Goal: Information Seeking & Learning: Learn about a topic

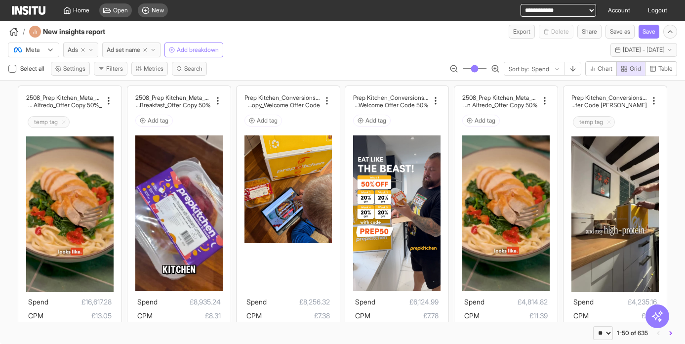
select select "**"
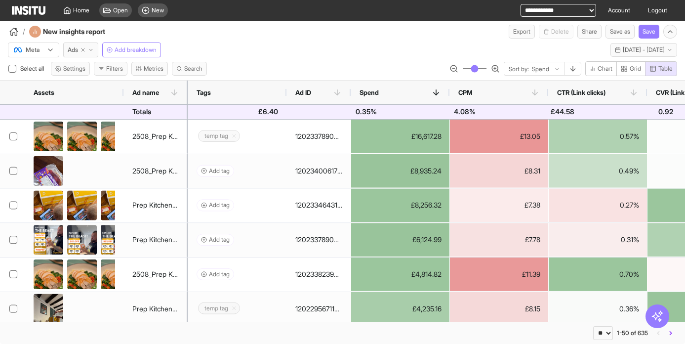
select select "**"
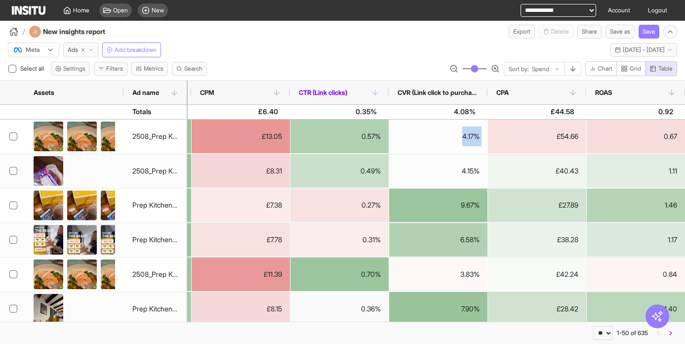
click at [375, 93] on icon at bounding box center [375, 92] width 9 height 9
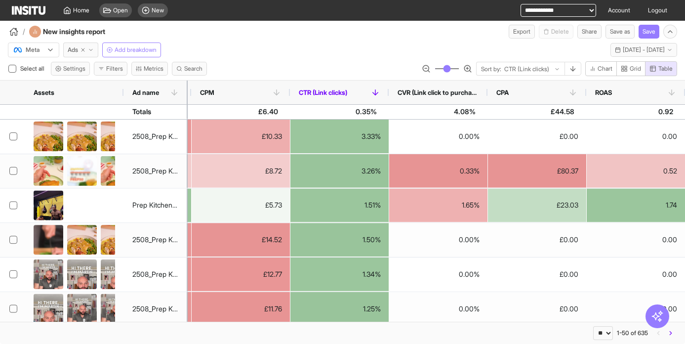
click at [376, 93] on icon at bounding box center [375, 92] width 9 height 9
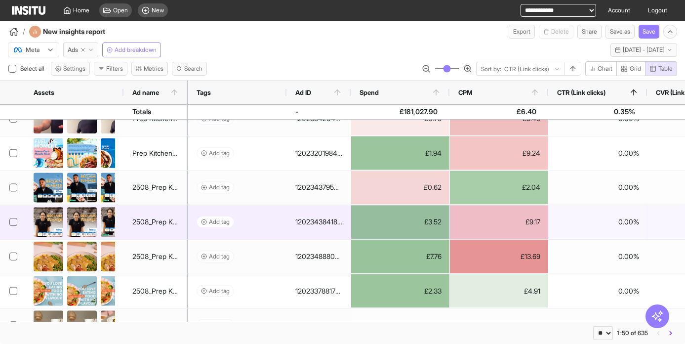
scroll to position [818, 0]
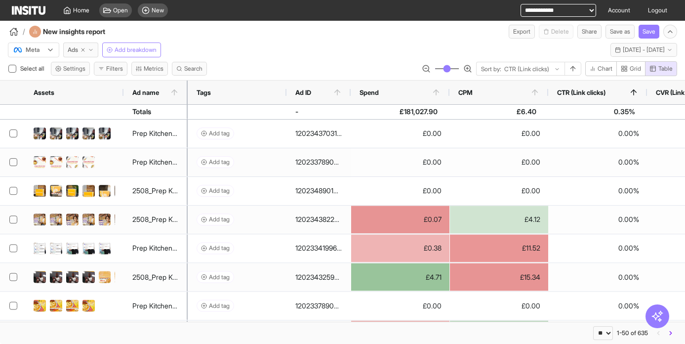
drag, startPoint x: 435, startPoint y: 68, endPoint x: 428, endPoint y: 69, distance: 7.5
click at [435, 69] on input "range" at bounding box center [447, 68] width 25 height 1
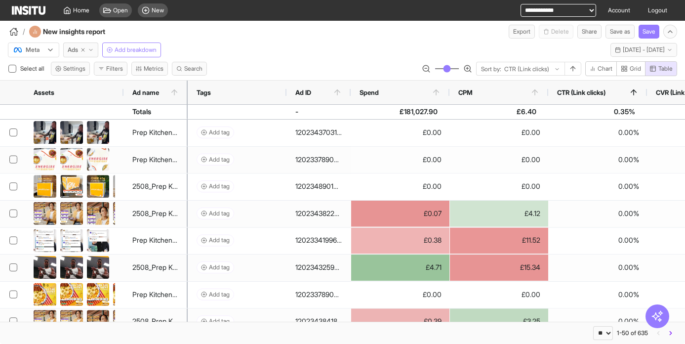
type input "**"
click at [435, 69] on input "range" at bounding box center [447, 68] width 25 height 1
drag, startPoint x: 187, startPoint y: 92, endPoint x: 165, endPoint y: 88, distance: 22.2
click at [216, 88] on div "Assets Ad name Tags Ad ID" at bounding box center [342, 93] width 685 height 24
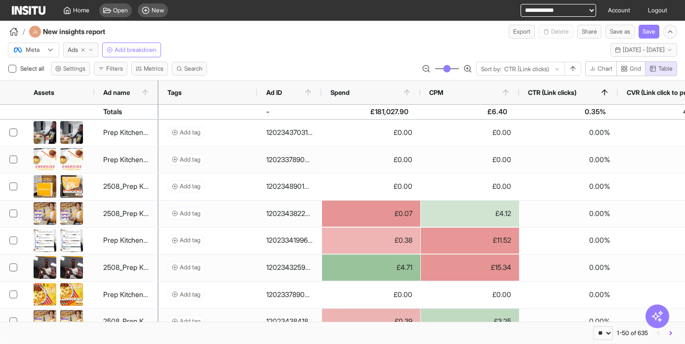
drag, startPoint x: 122, startPoint y: 91, endPoint x: 93, endPoint y: 91, distance: 29.2
click at [93, 91] on div at bounding box center [94, 93] width 4 height 24
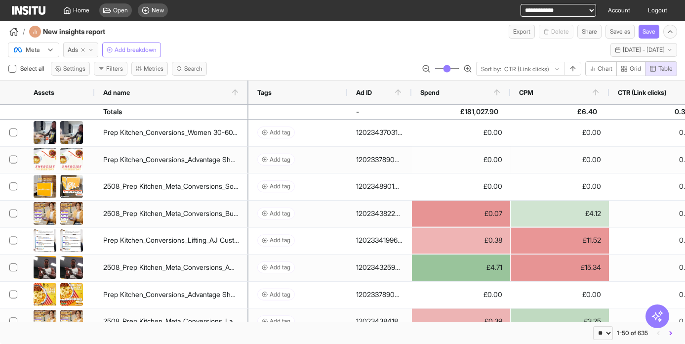
drag, startPoint x: 156, startPoint y: 92, endPoint x: 246, endPoint y: 97, distance: 90.0
click at [246, 97] on div "Ad name" at bounding box center [171, 93] width 154 height 24
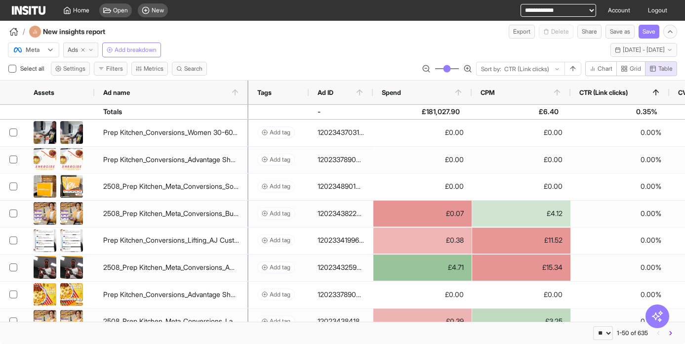
drag, startPoint x: 348, startPoint y: 92, endPoint x: 310, endPoint y: 94, distance: 38.6
click at [310, 94] on div at bounding box center [309, 93] width 4 height 24
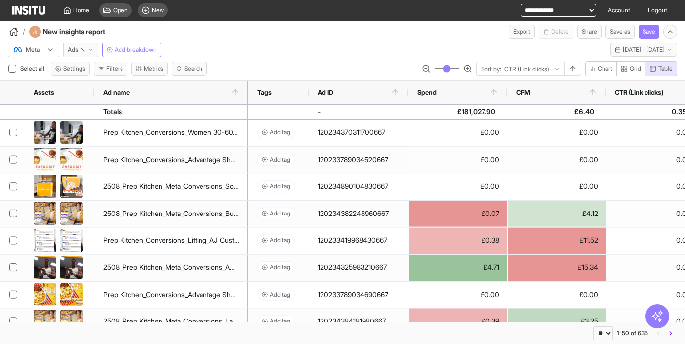
drag, startPoint x: 379, startPoint y: 93, endPoint x: 407, endPoint y: 113, distance: 34.0
click at [409, 94] on div at bounding box center [409, 93] width 4 height 24
click at [235, 92] on line at bounding box center [235, 92] width 0 height 5
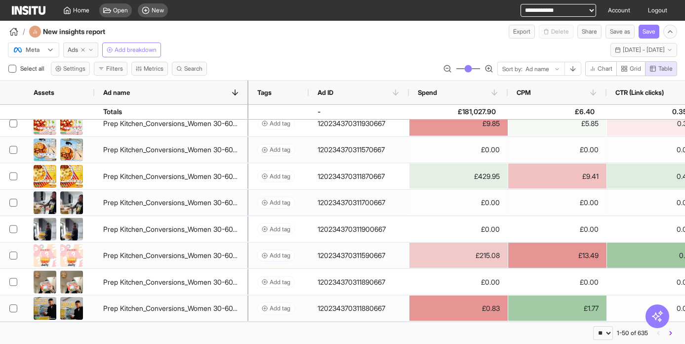
scroll to position [242, 0]
